Goal: Information Seeking & Learning: Learn about a topic

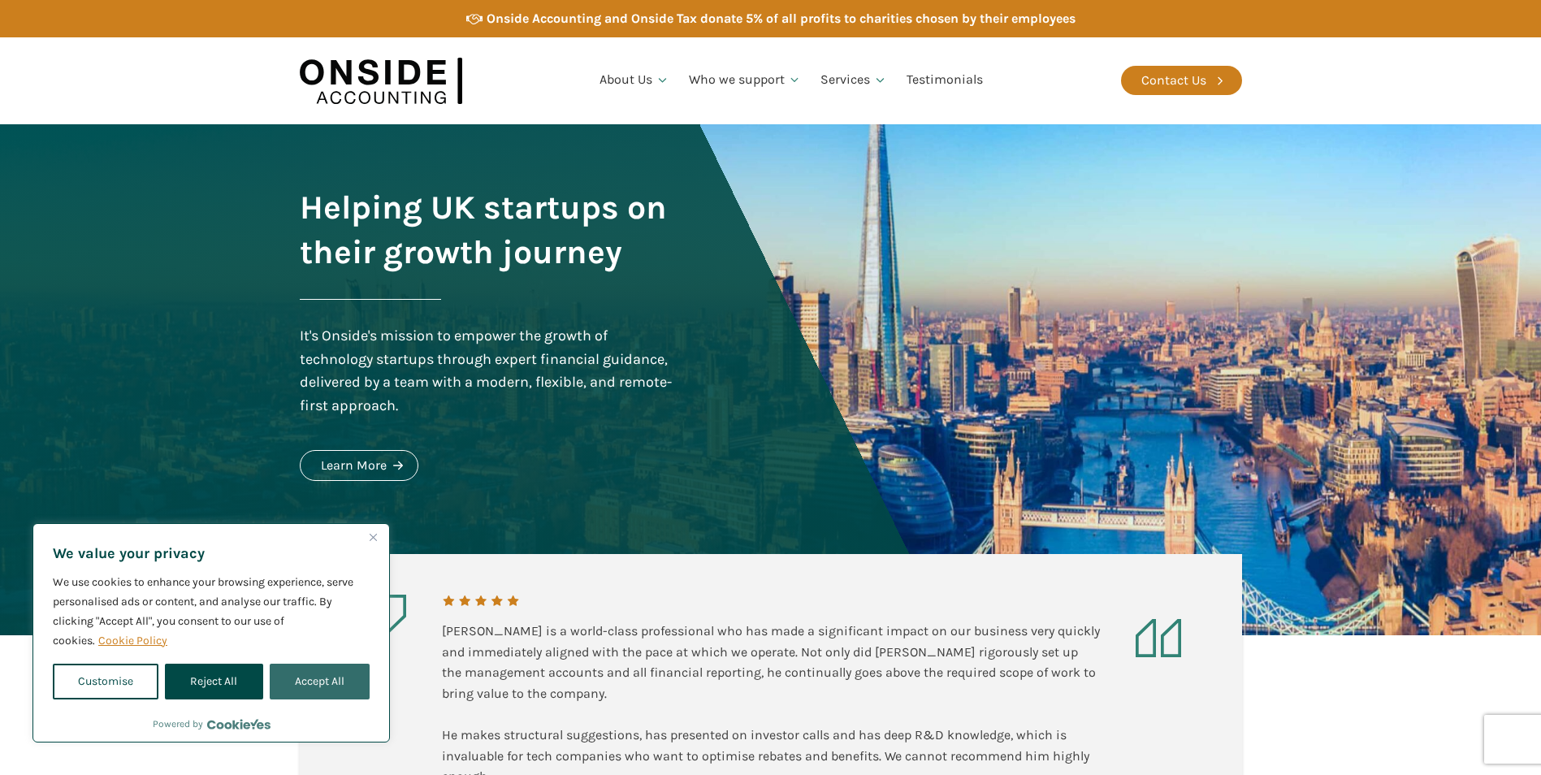
click at [335, 671] on button "Accept All" at bounding box center [320, 682] width 100 height 36
checkbox input "true"
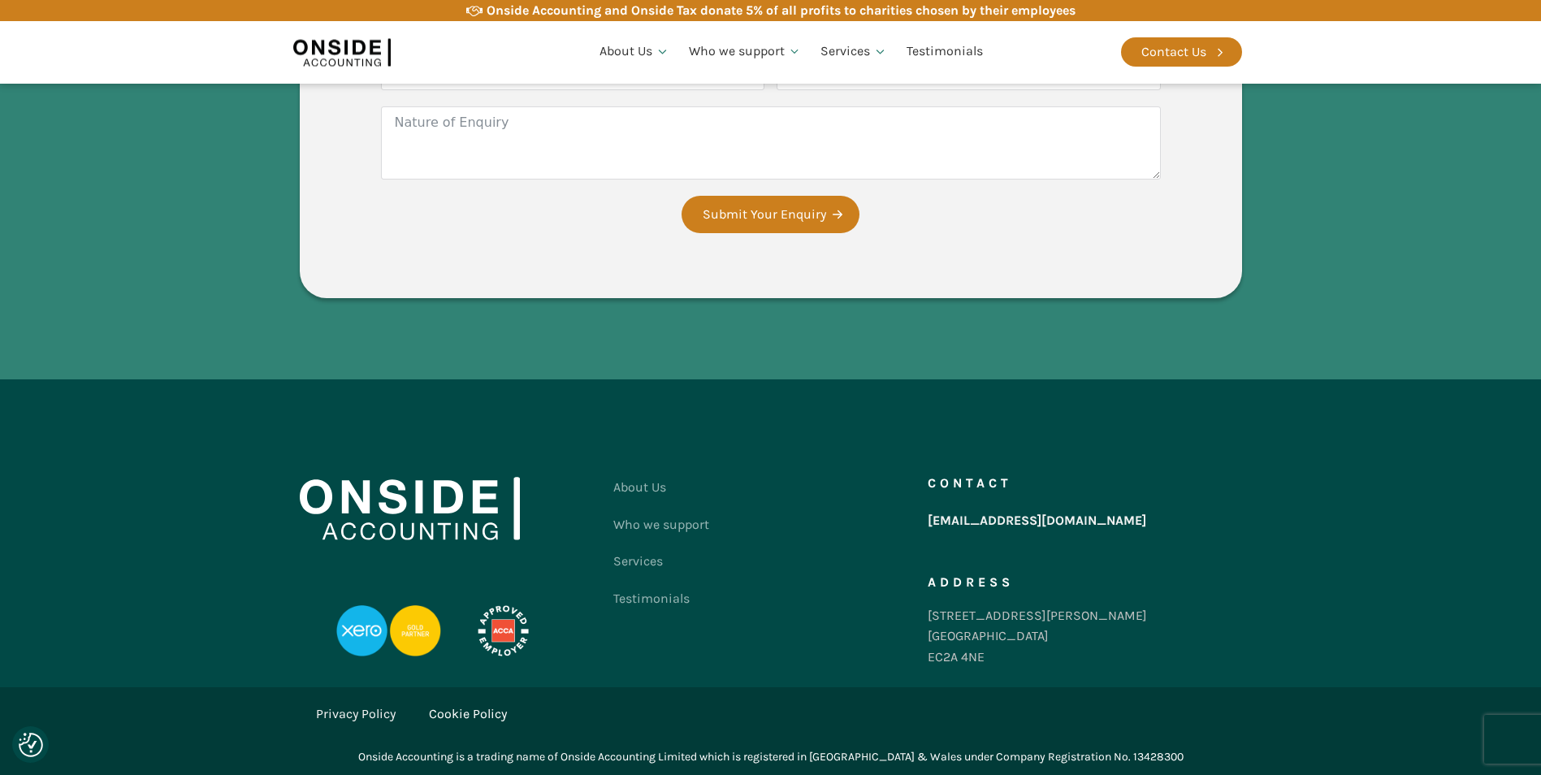
scroll to position [3077, 0]
click at [1180, 48] on div "Contact Us" at bounding box center [1173, 51] width 65 height 21
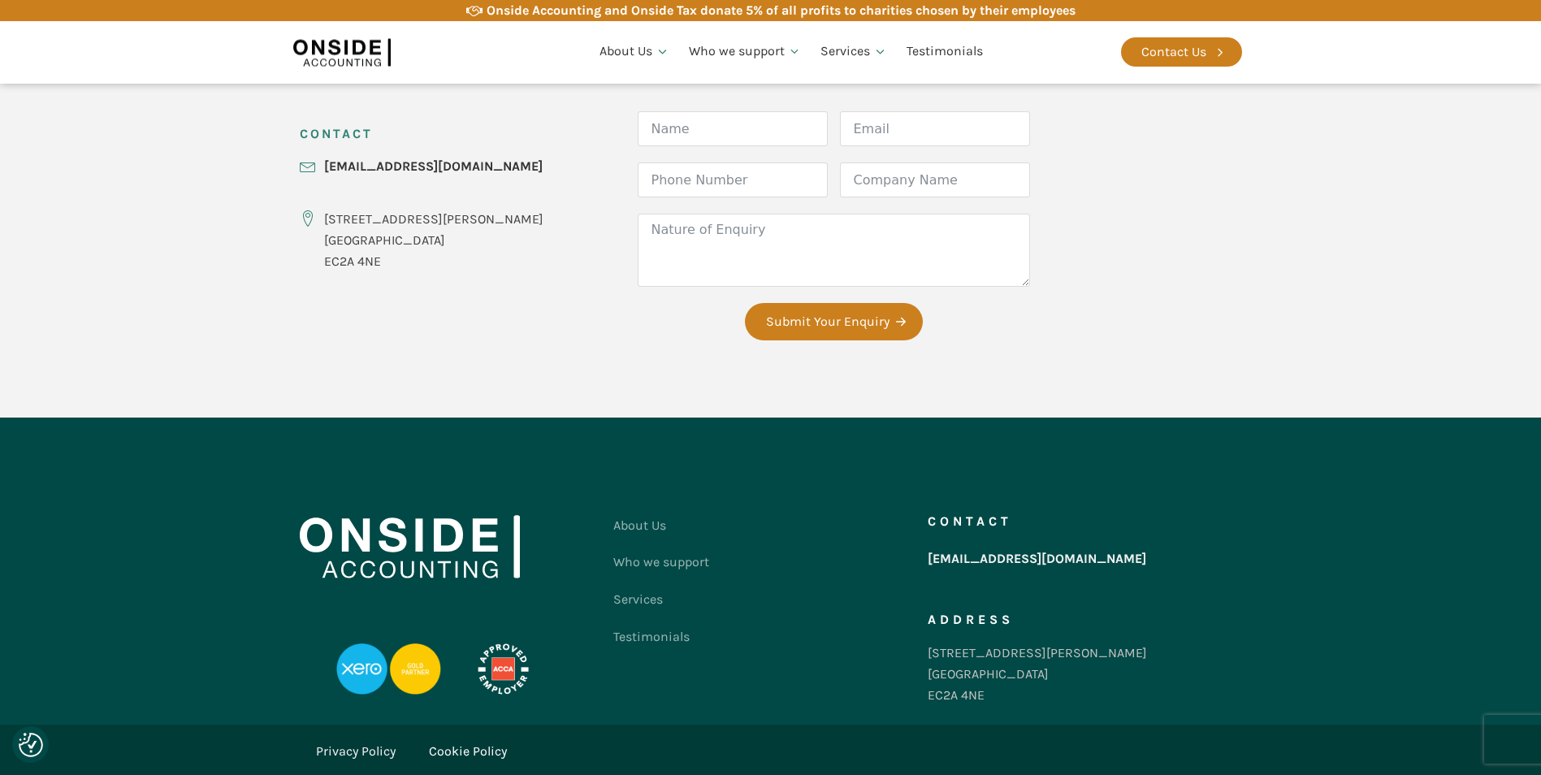
scroll to position [690, 0]
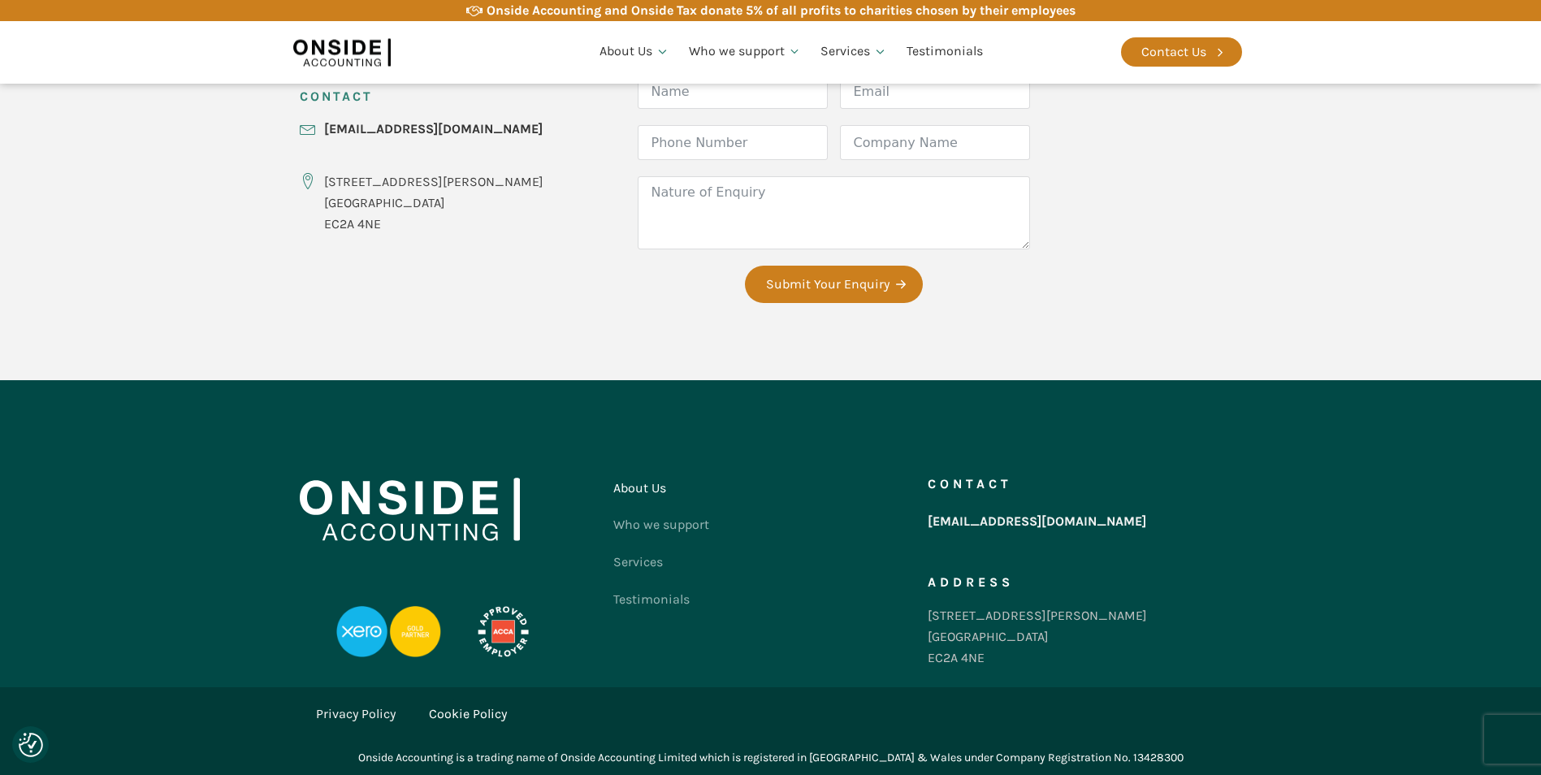
click at [647, 499] on link "About Us" at bounding box center [661, 487] width 96 height 37
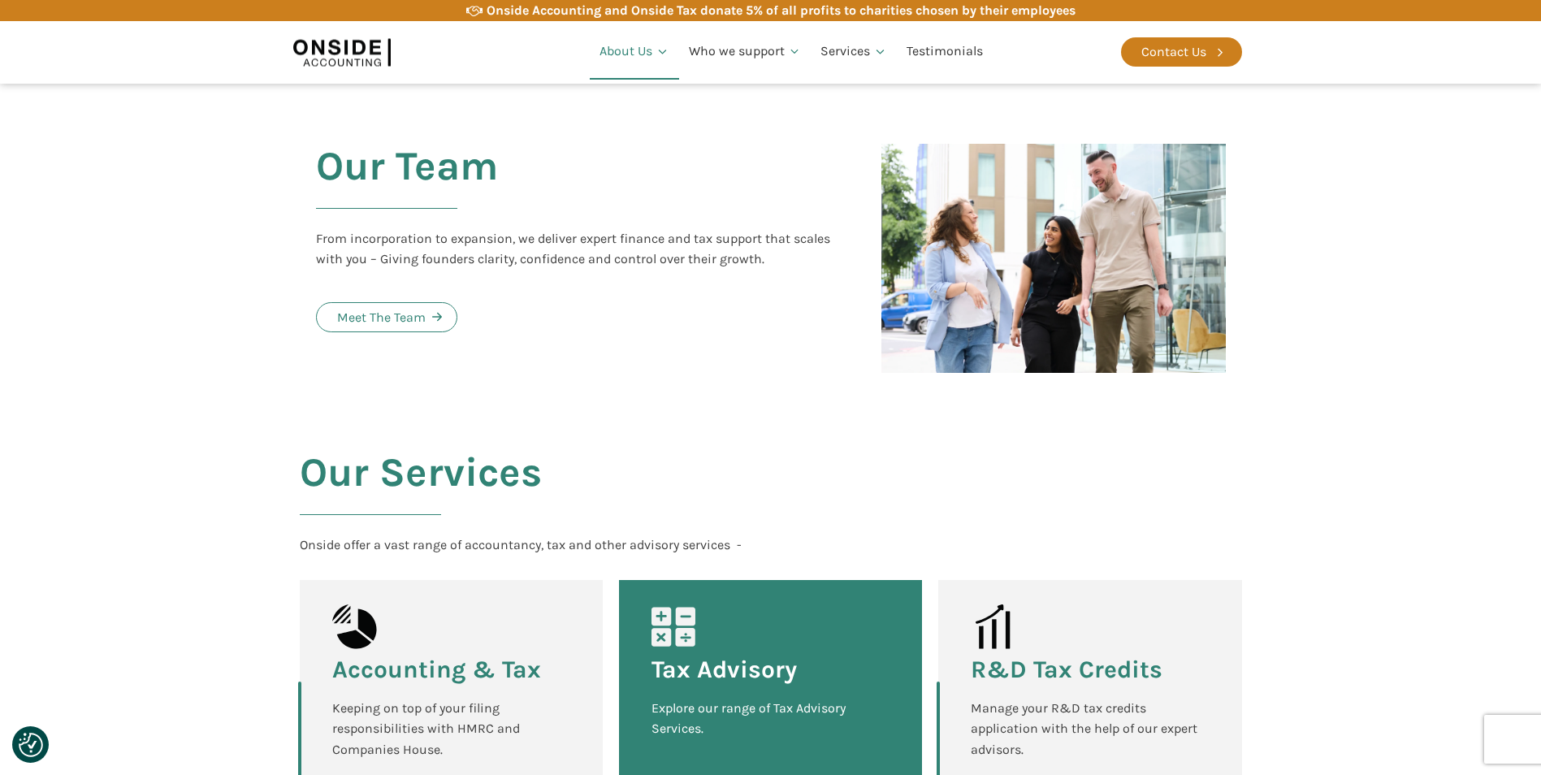
scroll to position [1706, 0]
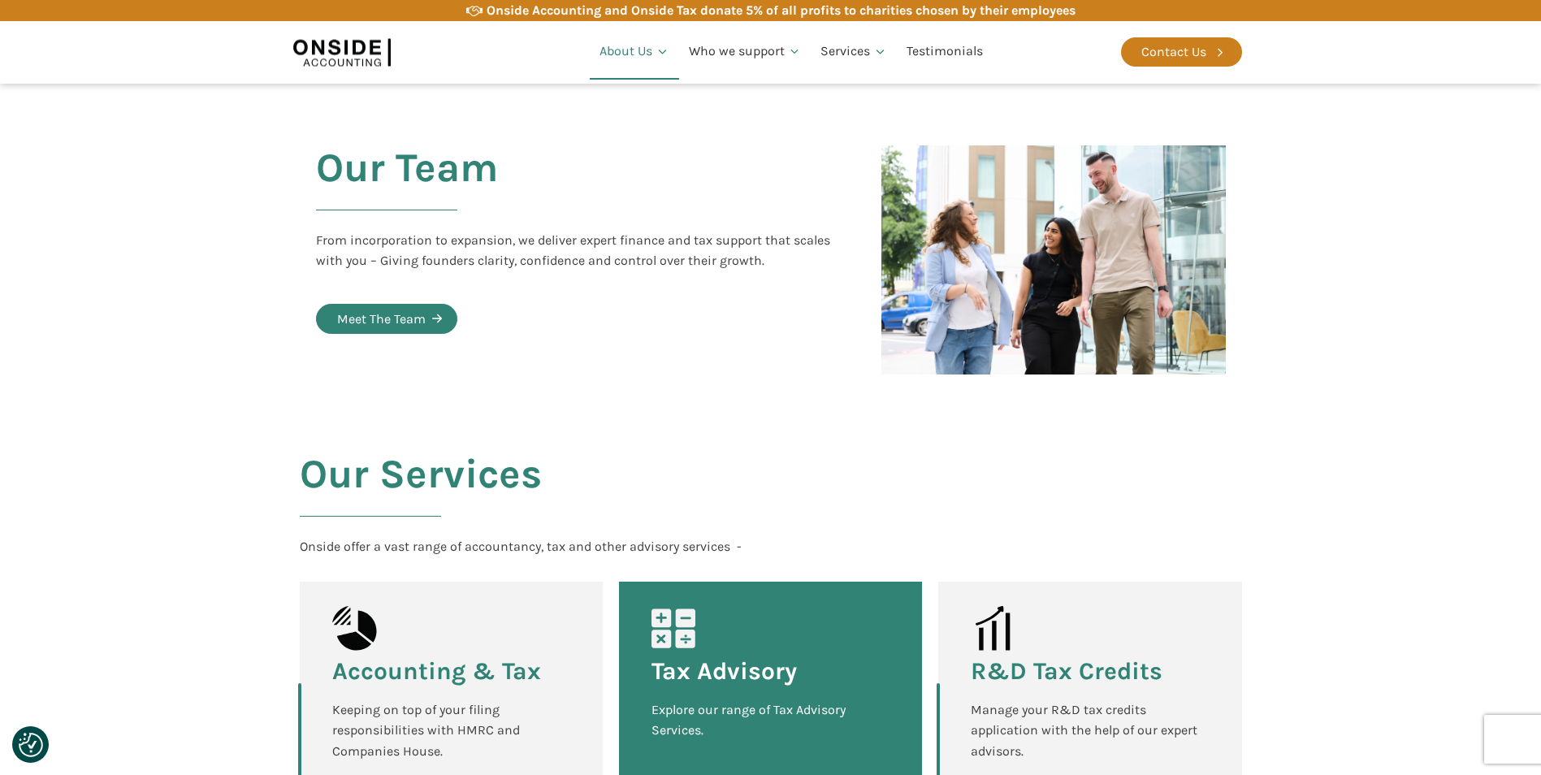
click at [402, 304] on link "Meet The Team" at bounding box center [386, 319] width 141 height 31
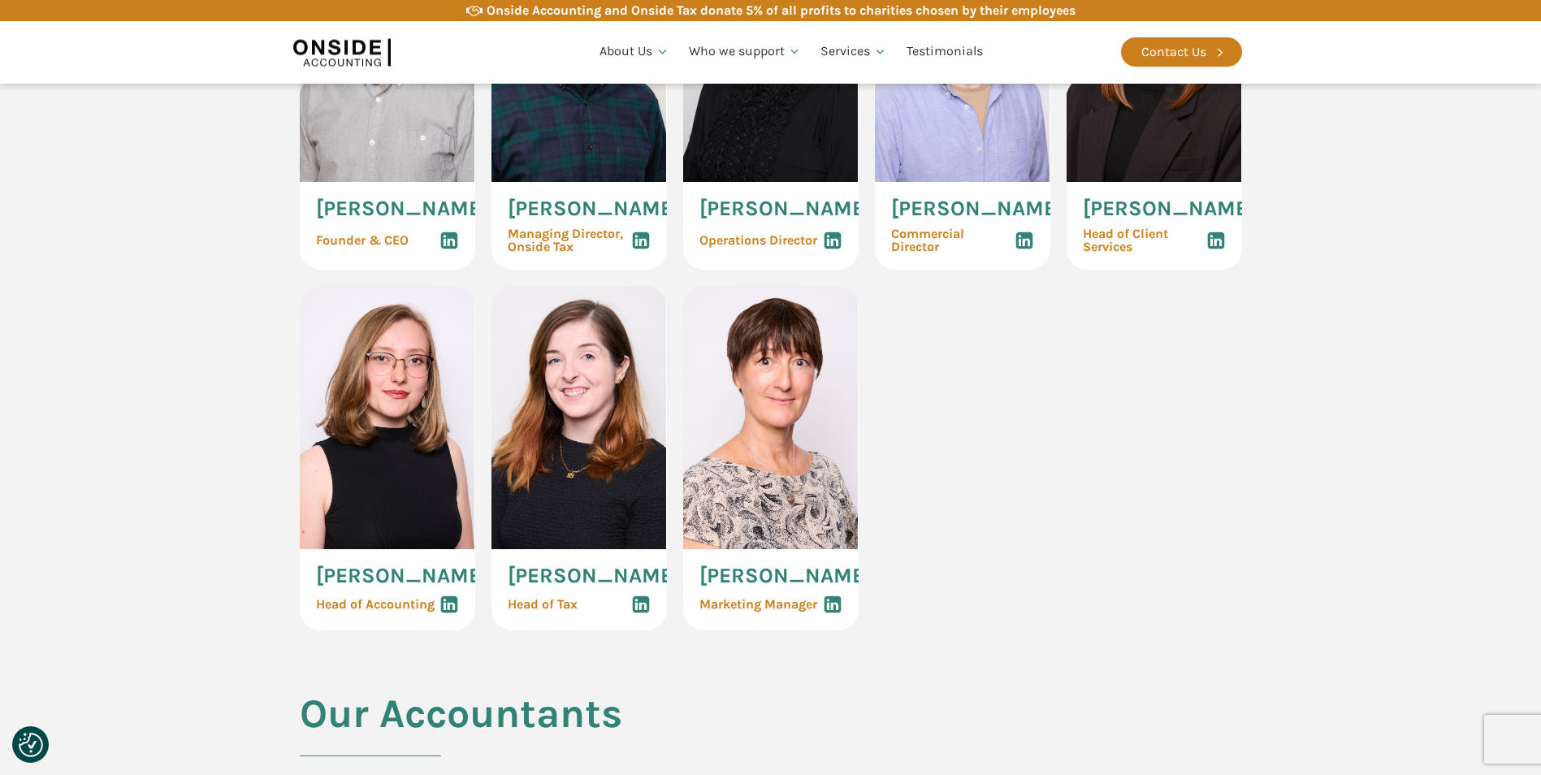
scroll to position [975, 0]
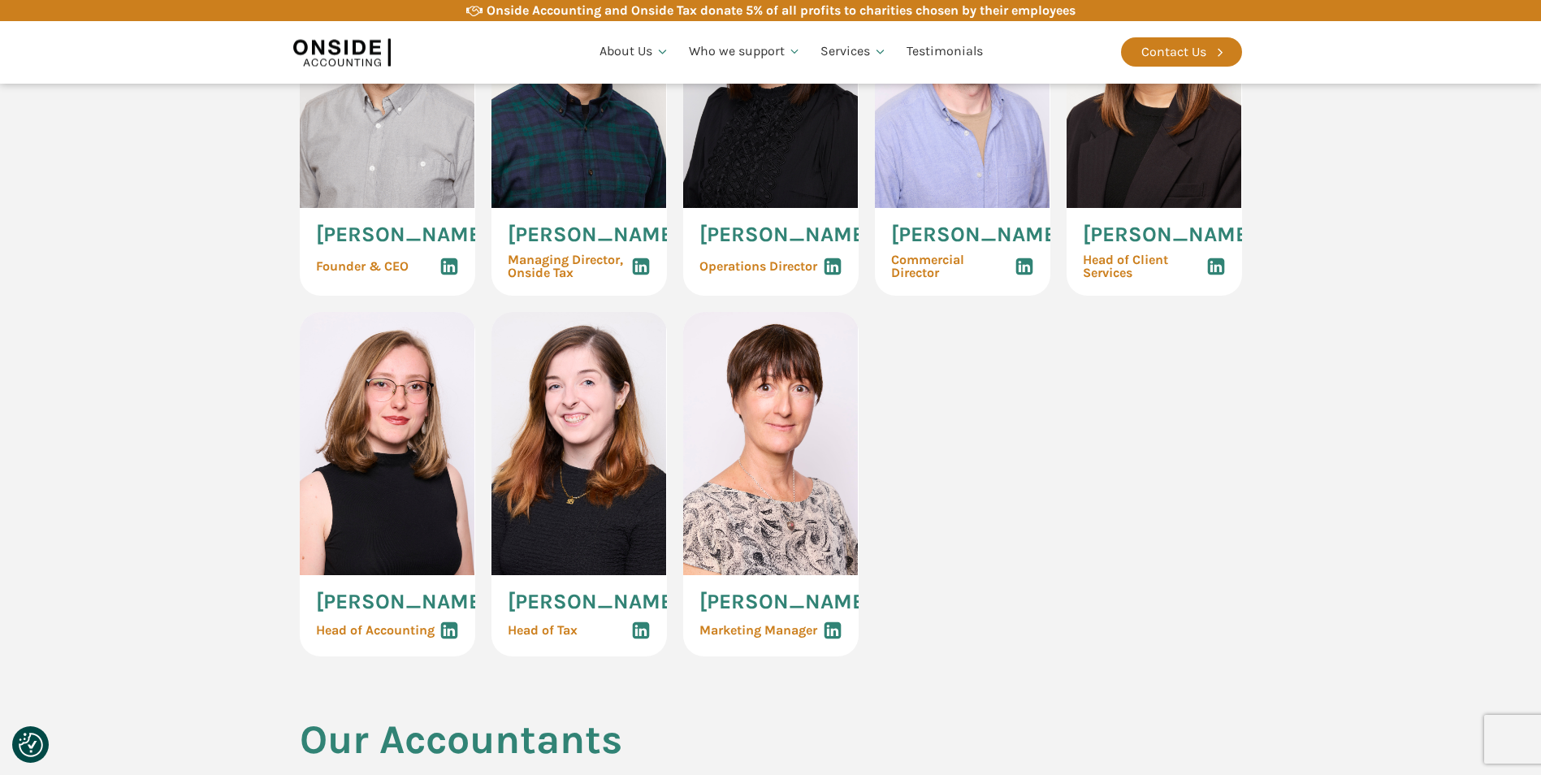
click at [1033, 268] on icon at bounding box center [1024, 266] width 19 height 19
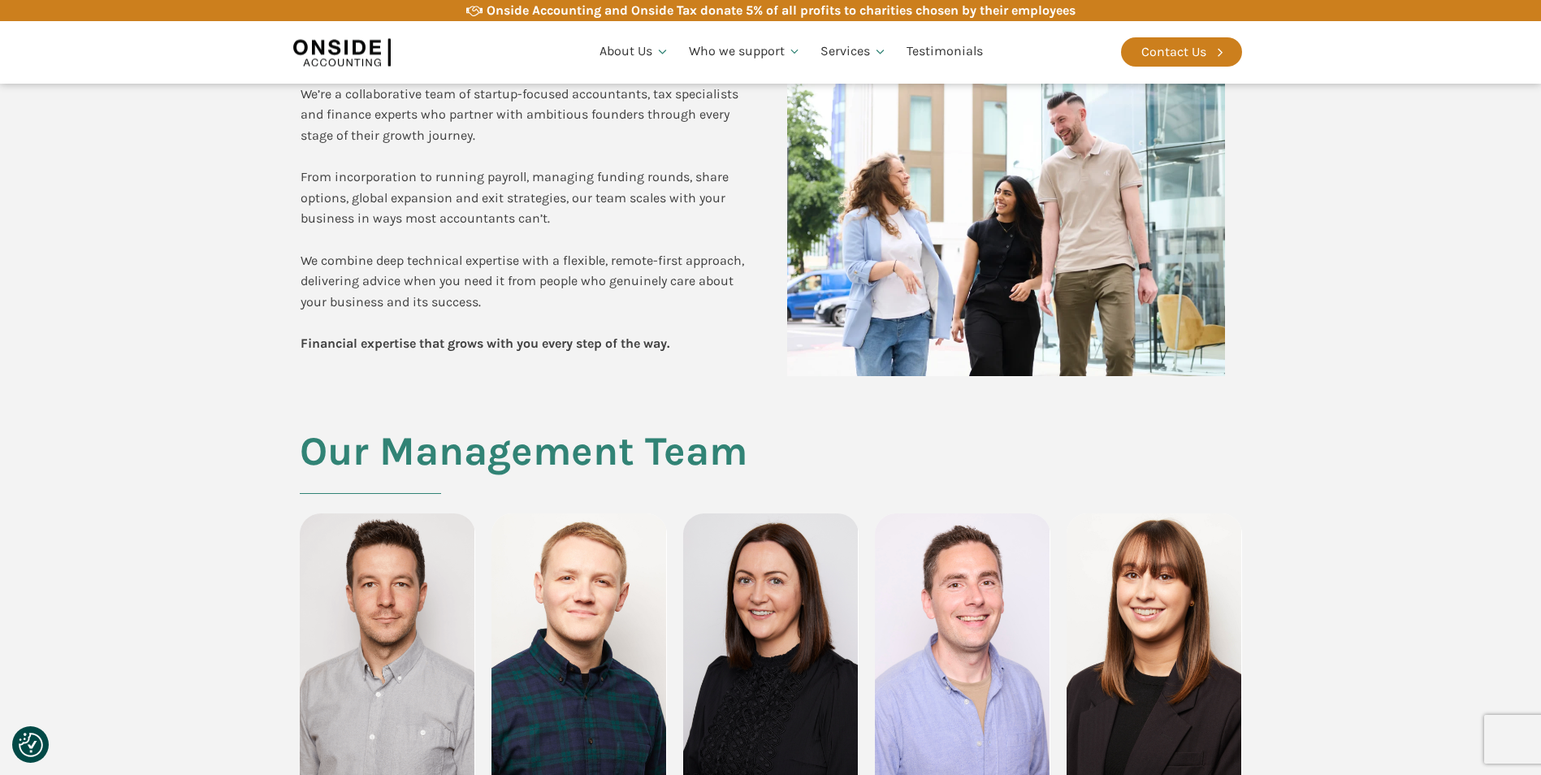
scroll to position [0, 0]
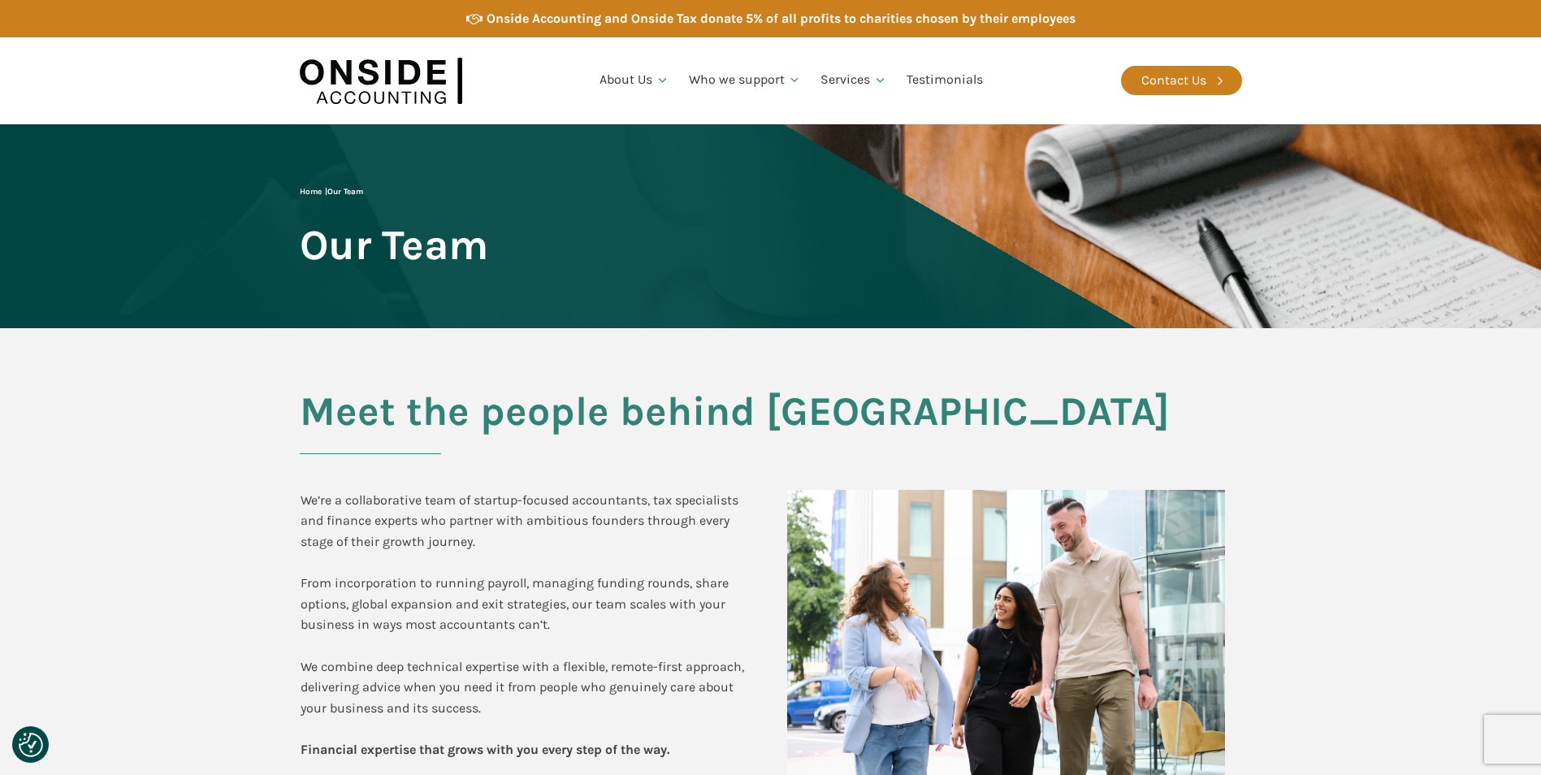
click at [433, 71] on img at bounding box center [381, 81] width 162 height 63
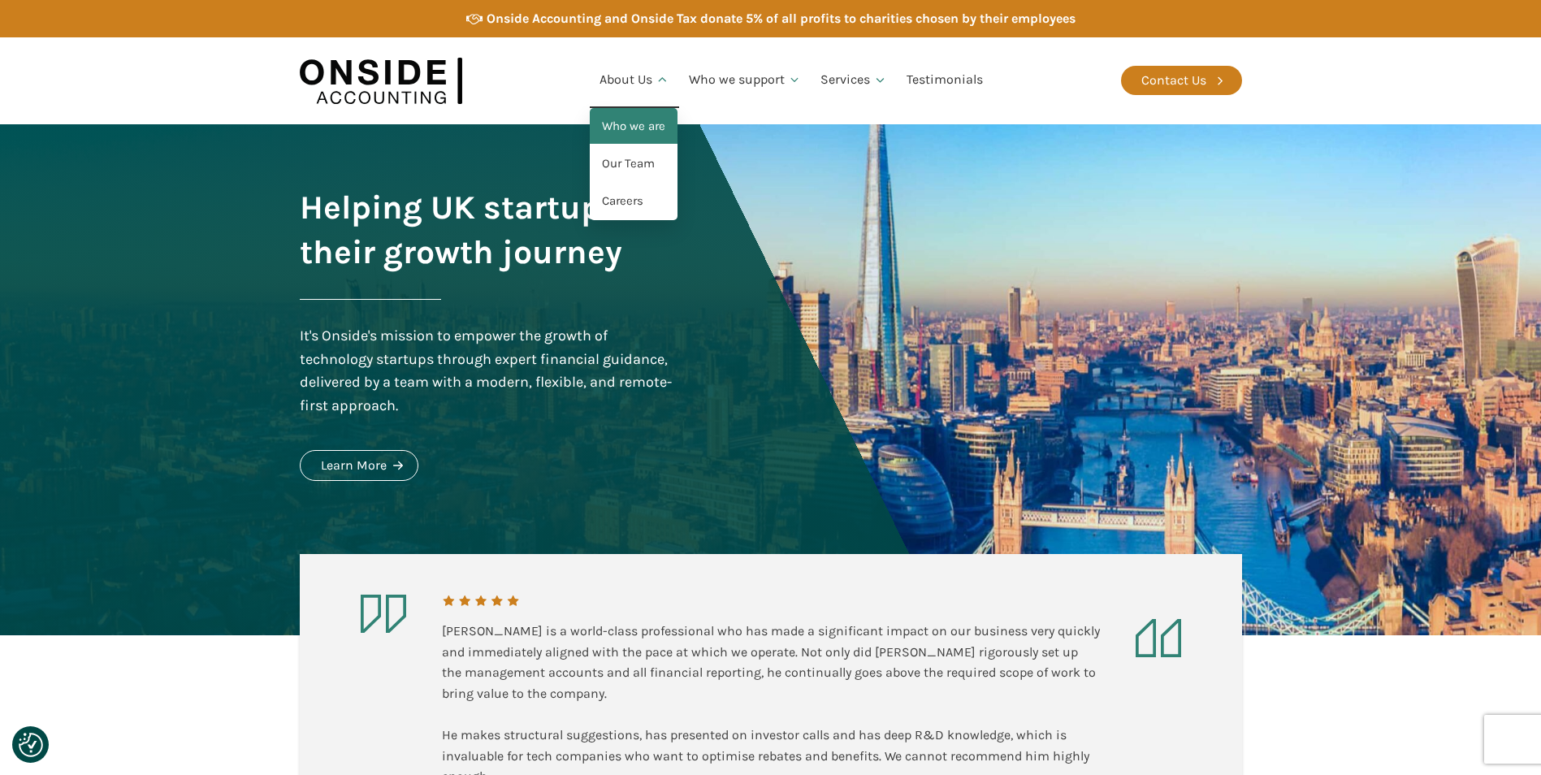
click at [642, 134] on link "Who we are" at bounding box center [634, 126] width 88 height 37
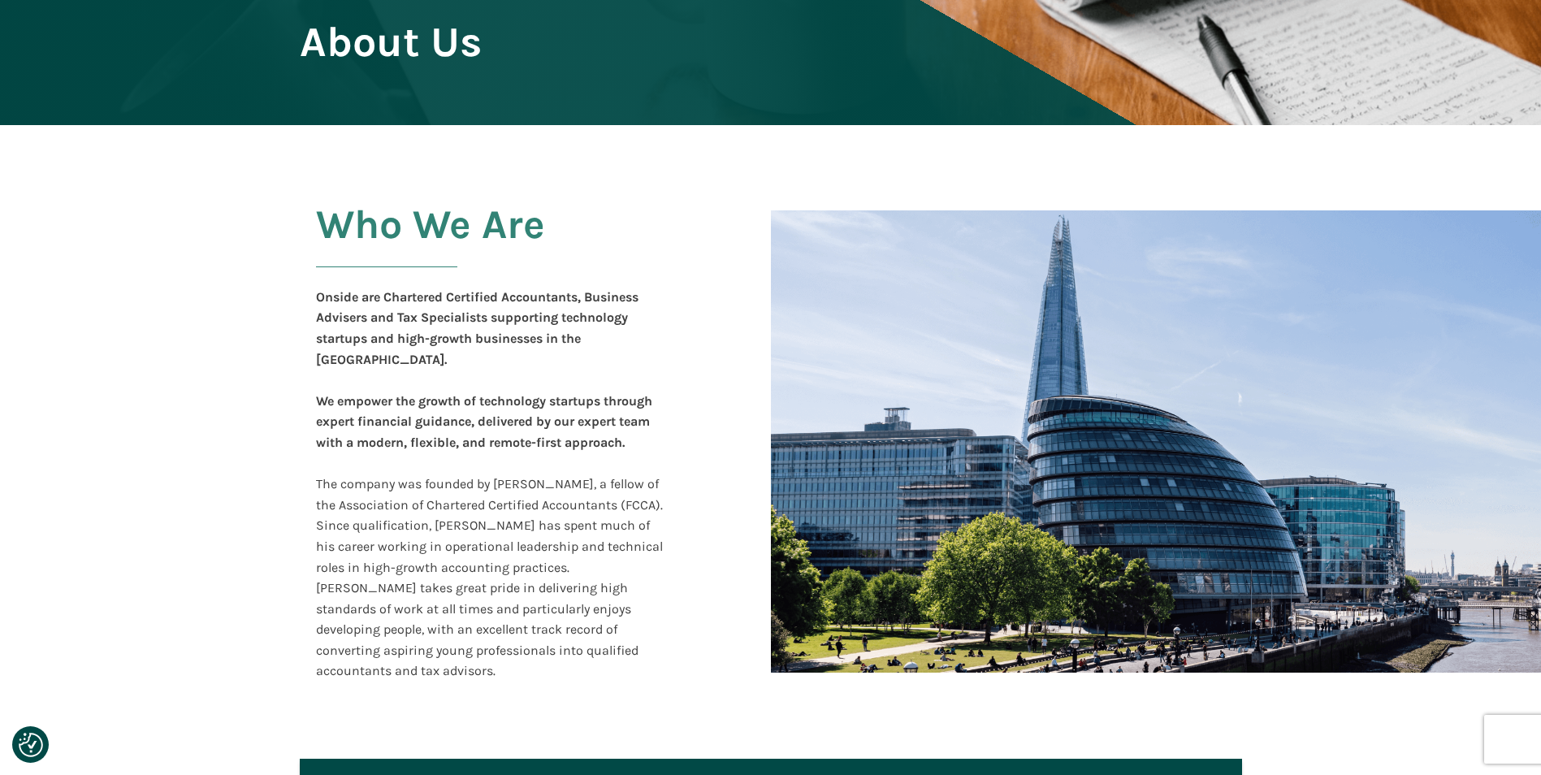
scroll to position [204, 0]
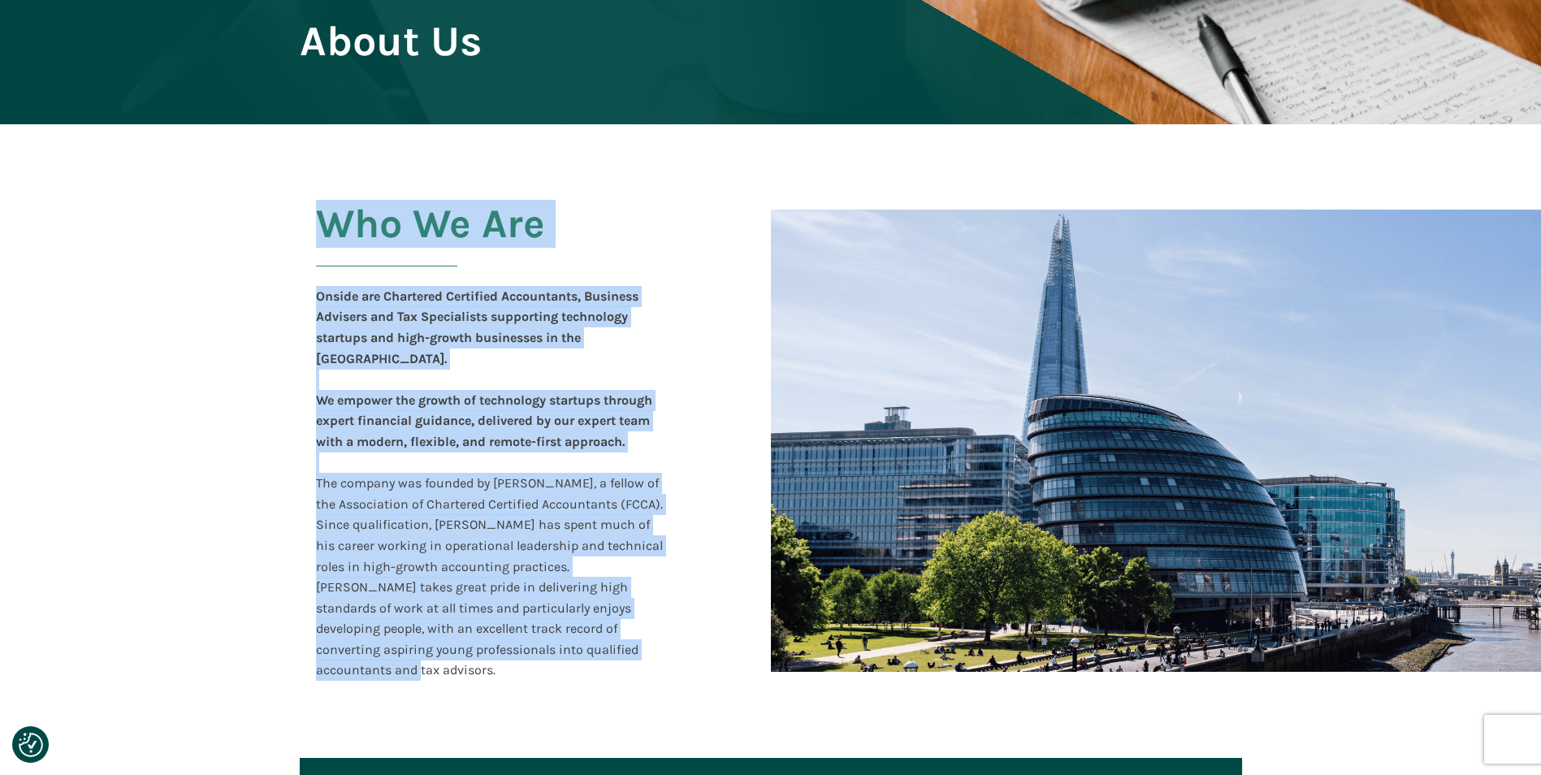
drag, startPoint x: 339, startPoint y: 231, endPoint x: 612, endPoint y: 628, distance: 481.3
click at [612, 628] on div "Who We Are Onside are Chartered Certified Accountants, Business Advisers and Ta…" at bounding box center [512, 441] width 424 height 512
copy div "Who We Are Onside are Chartered Certified Accountants, Business Advisers and Ta…"
